Goal: Transaction & Acquisition: Purchase product/service

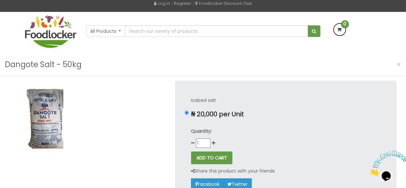
scroll to position [42, 0]
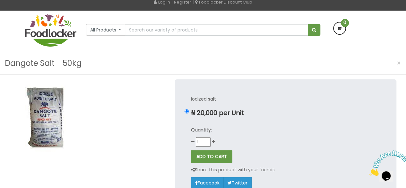
click at [406, 33] on html "Lagos and Ogun deliveries will be done on Thursdays | Live Cow, Beef and Cow-sh…" at bounding box center [203, 184] width 406 height 452
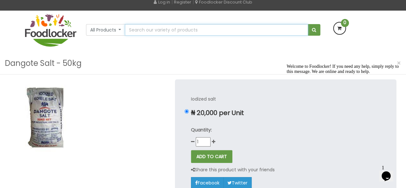
click at [198, 31] on input "text" at bounding box center [216, 30] width 183 height 12
type input "oil"
click at [308, 24] on button "submit" at bounding box center [314, 30] width 13 height 12
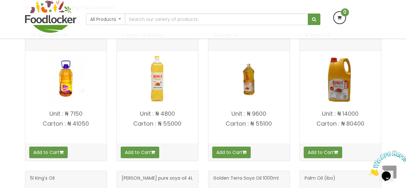
scroll to position [78, 0]
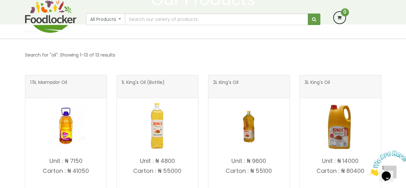
drag, startPoint x: 0, startPoint y: 0, endPoint x: 398, endPoint y: 40, distance: 400.0
